Goal: Find specific page/section: Find specific page/section

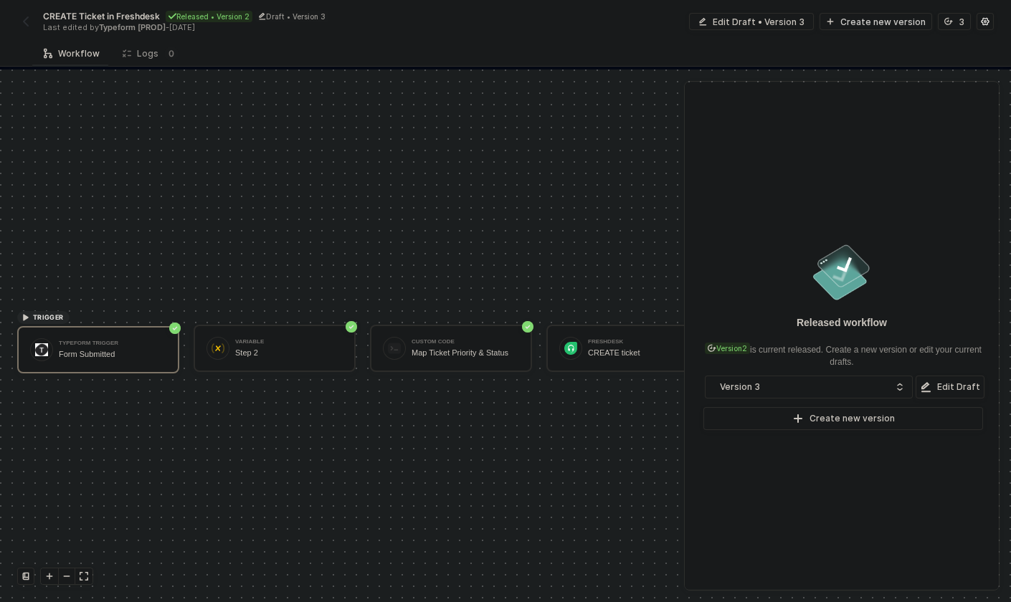
scroll to position [27, 0]
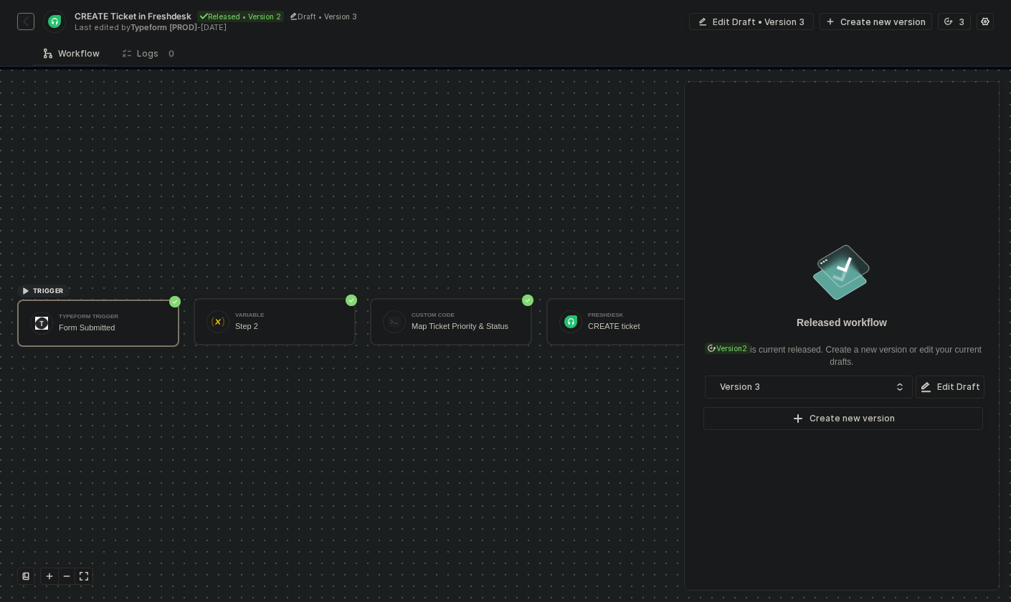
click at [29, 19] on img "button" at bounding box center [25, 21] width 11 height 11
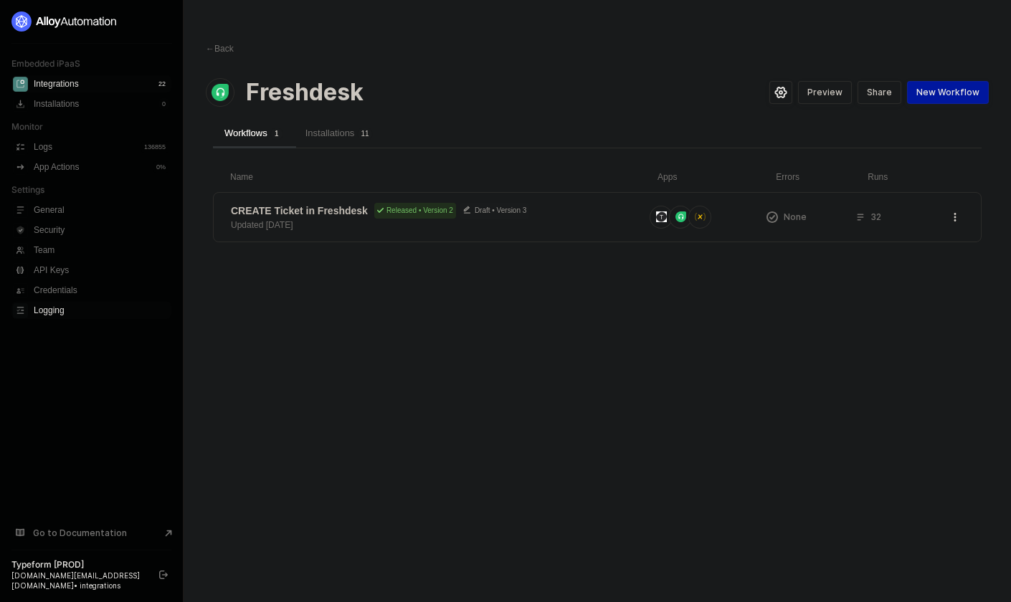
click at [77, 313] on span "Logging" at bounding box center [101, 310] width 135 height 17
